Goal: Task Accomplishment & Management: Complete application form

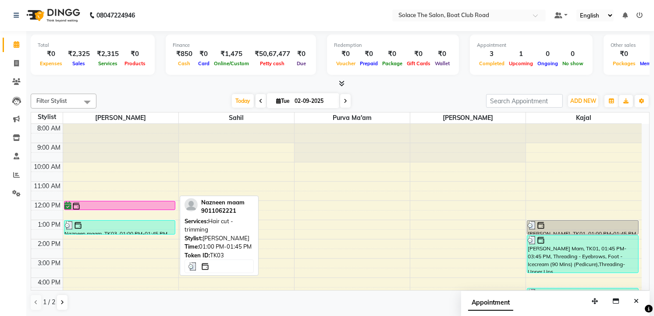
click at [146, 230] on div "Nazneen maam, TK03, 01:00 PM-01:45 PM, Hair cut - trimming" at bounding box center [119, 228] width 111 height 14
select select "3"
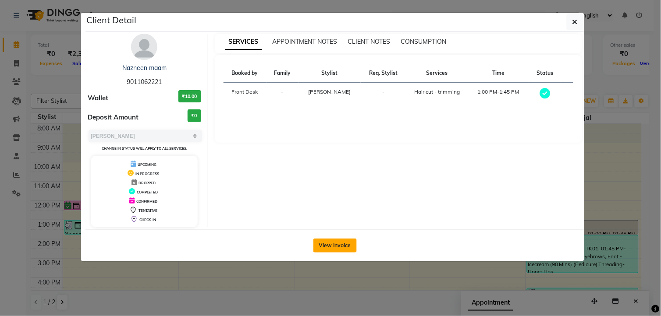
click at [339, 249] on button "View Invoice" at bounding box center [334, 246] width 43 height 14
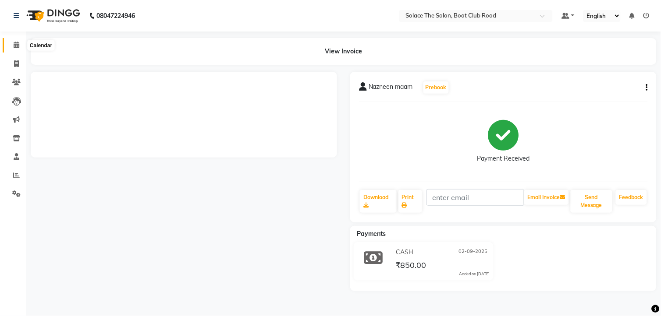
click at [14, 46] on icon at bounding box center [17, 45] width 6 height 7
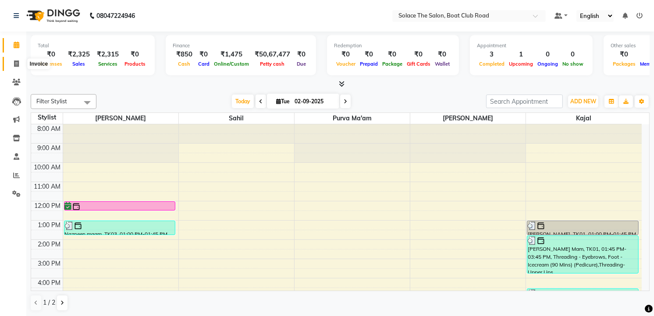
click at [14, 66] on icon at bounding box center [16, 63] width 5 height 7
select select "service"
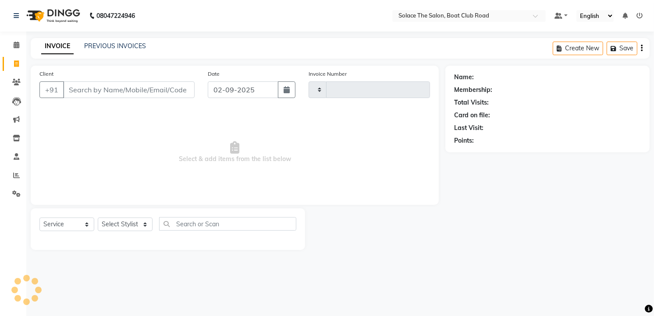
type input "1302"
select select "585"
click at [109, 85] on input "Client" at bounding box center [129, 90] width 133 height 17
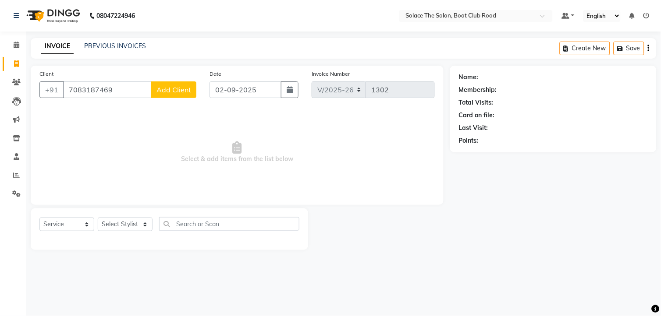
type input "7083187469"
click at [182, 92] on span "Add Client" at bounding box center [173, 89] width 35 height 9
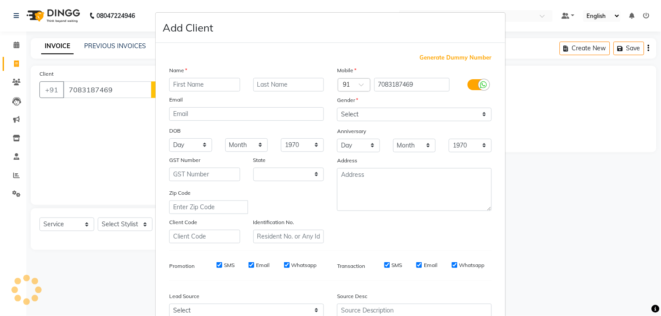
select select "22"
type input "yogini"
click at [273, 86] on input "text" at bounding box center [288, 85] width 71 height 14
type input "patil"
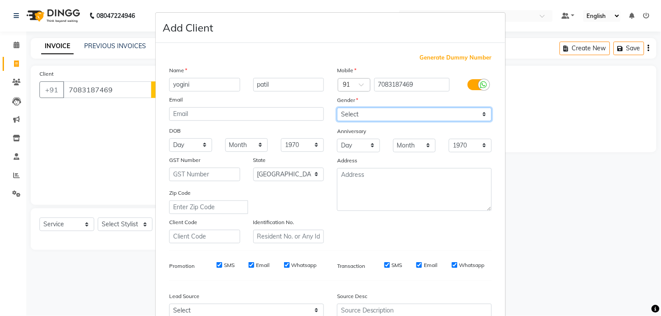
click at [387, 112] on select "Select [DEMOGRAPHIC_DATA] [DEMOGRAPHIC_DATA] Other Prefer Not To Say" at bounding box center [414, 115] width 155 height 14
click at [388, 116] on select "Select [DEMOGRAPHIC_DATA] [DEMOGRAPHIC_DATA] Other Prefer Not To Say" at bounding box center [414, 115] width 155 height 14
select select "[DEMOGRAPHIC_DATA]"
click at [337, 108] on select "Select [DEMOGRAPHIC_DATA] [DEMOGRAPHIC_DATA] Other Prefer Not To Say" at bounding box center [414, 115] width 155 height 14
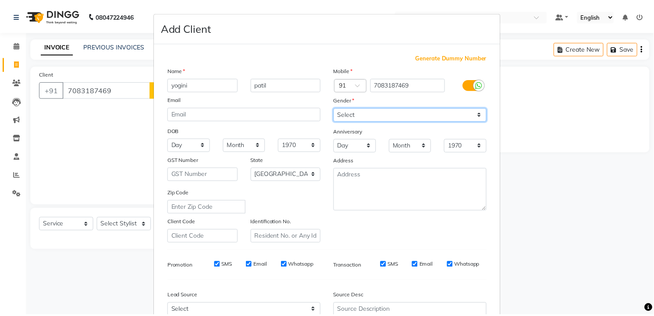
scroll to position [89, 0]
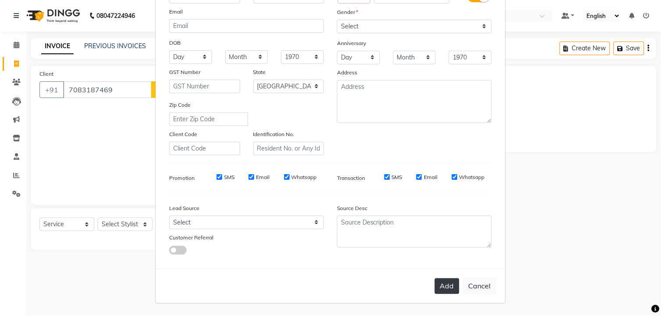
click at [438, 288] on button "Add" at bounding box center [447, 287] width 25 height 16
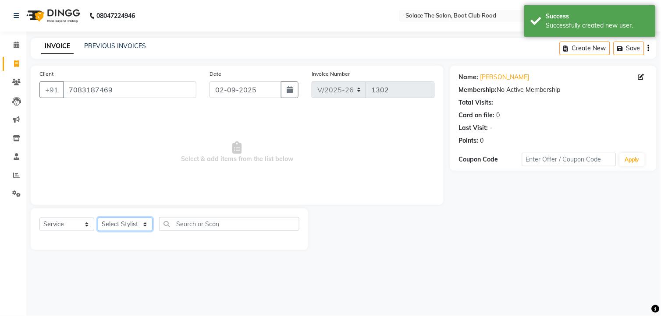
click at [117, 228] on select "Select Stylist [PERSON_NAME] [PERSON_NAME] [PERSON_NAME] Front Desk Kajal [PERS…" at bounding box center [125, 225] width 55 height 14
select select "74276"
click at [98, 218] on select "Select Stylist [PERSON_NAME] [PERSON_NAME] [PERSON_NAME] Front Desk Kajal [PERS…" at bounding box center [125, 225] width 55 height 14
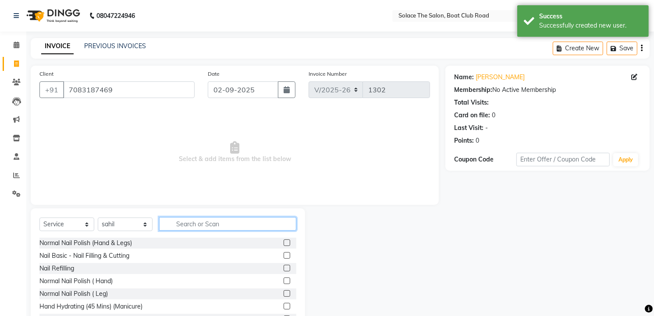
click at [192, 224] on input "text" at bounding box center [227, 224] width 137 height 14
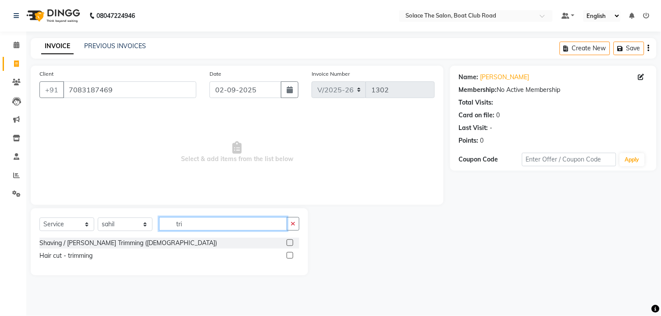
type input "tri"
click at [291, 256] on label at bounding box center [290, 255] width 7 height 7
click at [291, 256] on input "checkbox" at bounding box center [290, 256] width 6 height 6
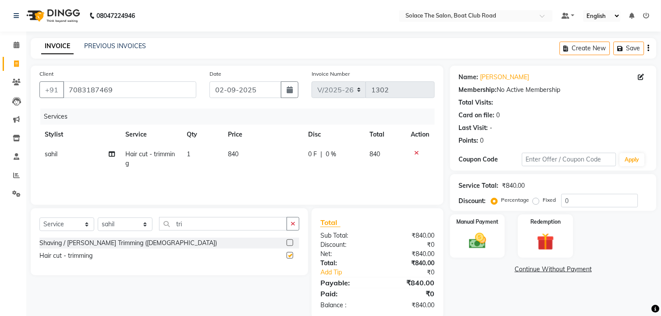
checkbox input "false"
click at [474, 242] on img at bounding box center [472, 241] width 28 height 20
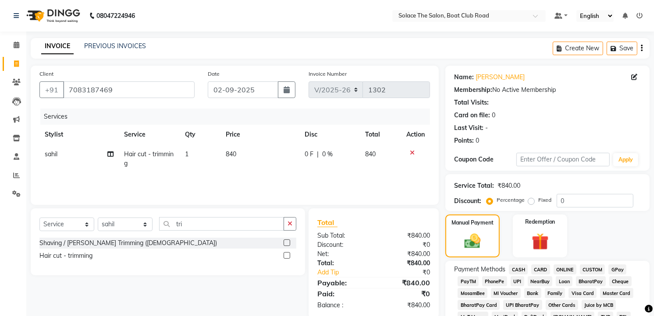
click at [617, 268] on span "GPay" at bounding box center [617, 270] width 18 height 10
click at [494, 280] on span "PhonePe" at bounding box center [494, 282] width 25 height 10
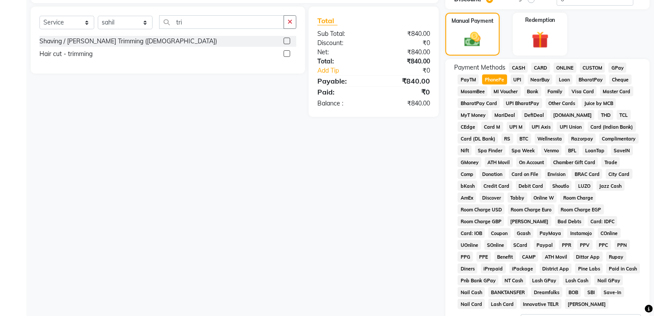
scroll to position [243, 0]
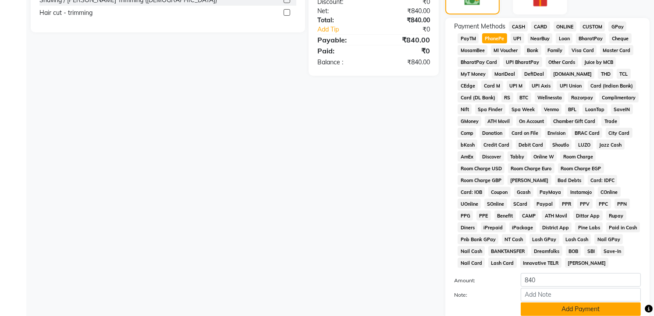
click at [572, 310] on button "Add Payment" at bounding box center [581, 310] width 120 height 14
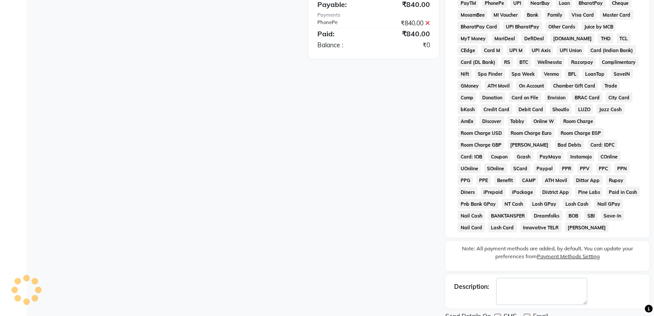
scroll to position [316, 0]
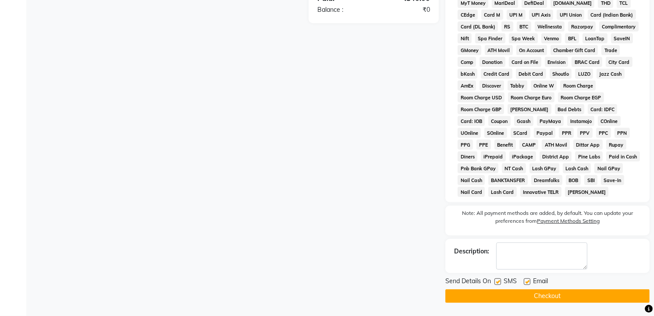
click at [544, 299] on button "Checkout" at bounding box center [547, 297] width 204 height 14
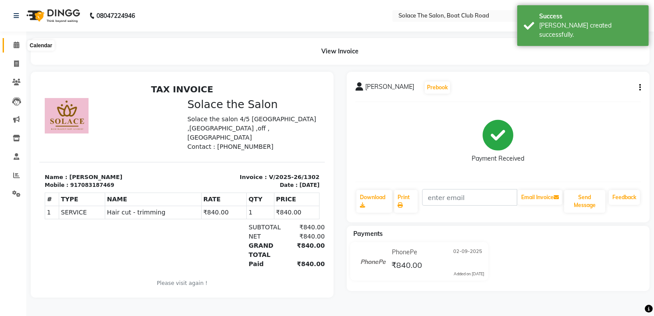
click at [12, 46] on span at bounding box center [16, 45] width 15 height 10
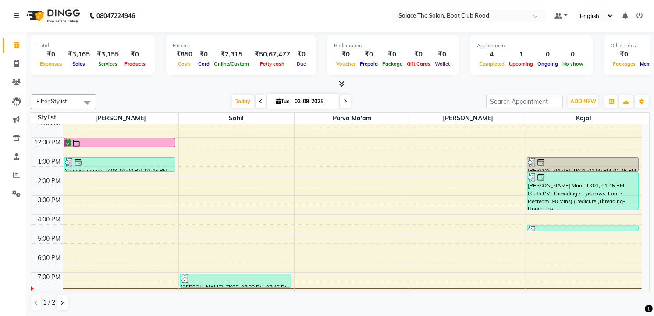
scroll to position [97, 0]
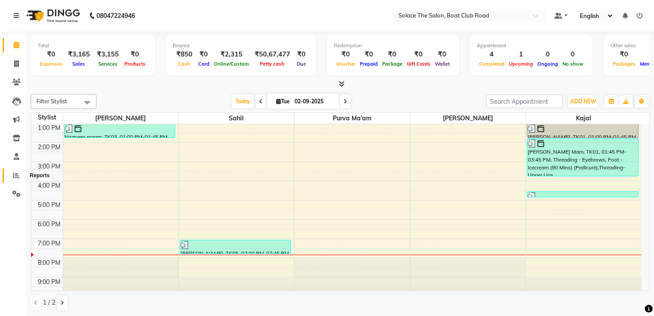
click at [14, 176] on icon at bounding box center [16, 175] width 7 height 7
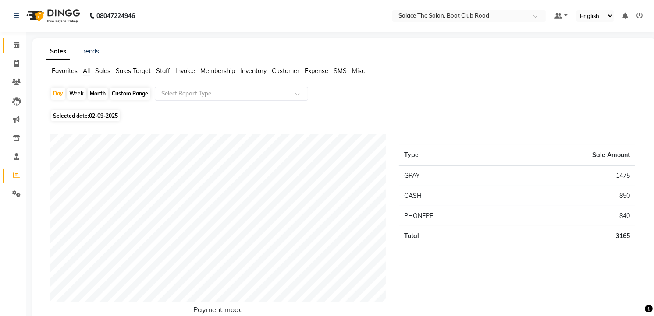
click at [15, 44] on icon at bounding box center [17, 45] width 6 height 7
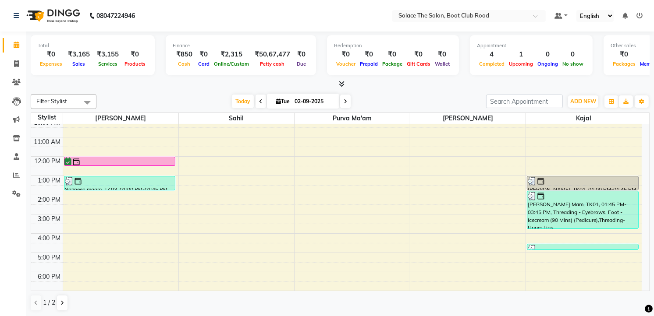
scroll to position [104, 0]
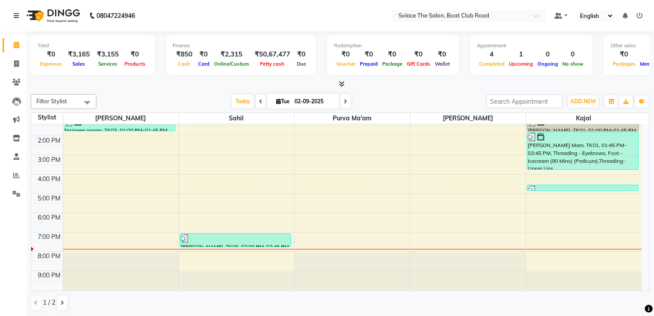
click at [344, 103] on icon at bounding box center [346, 101] width 4 height 5
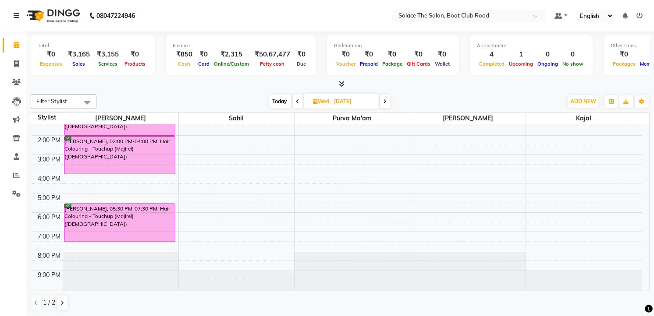
scroll to position [0, 0]
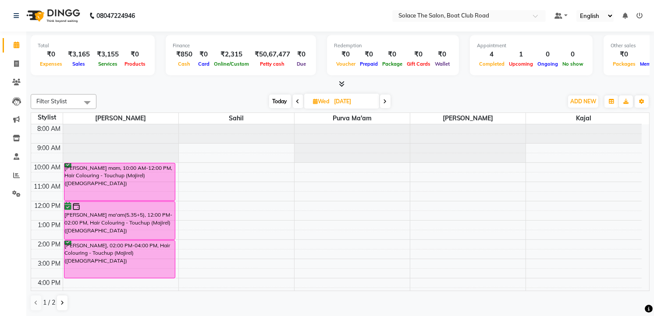
click at [277, 97] on span "Today" at bounding box center [280, 102] width 22 height 14
type input "02-09-2025"
